Goal: Transaction & Acquisition: Purchase product/service

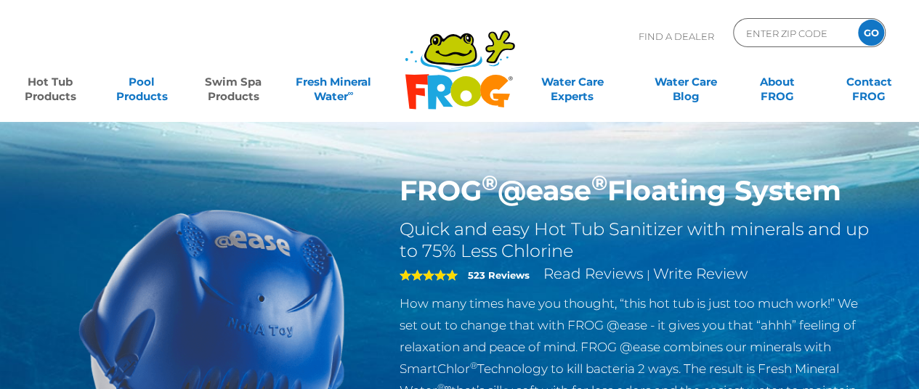
click at [234, 91] on link "Swim Spa Products" at bounding box center [233, 82] width 71 height 29
